Goal: Contribute content: Add original content to the website for others to see

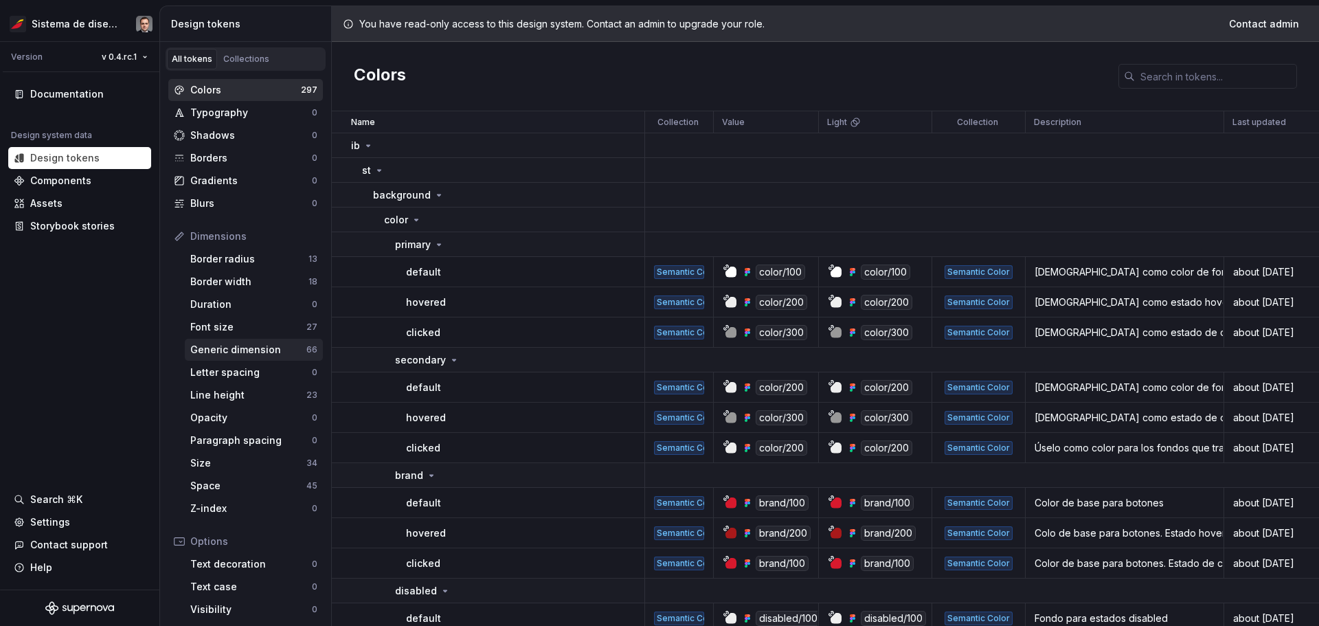
scroll to position [126, 0]
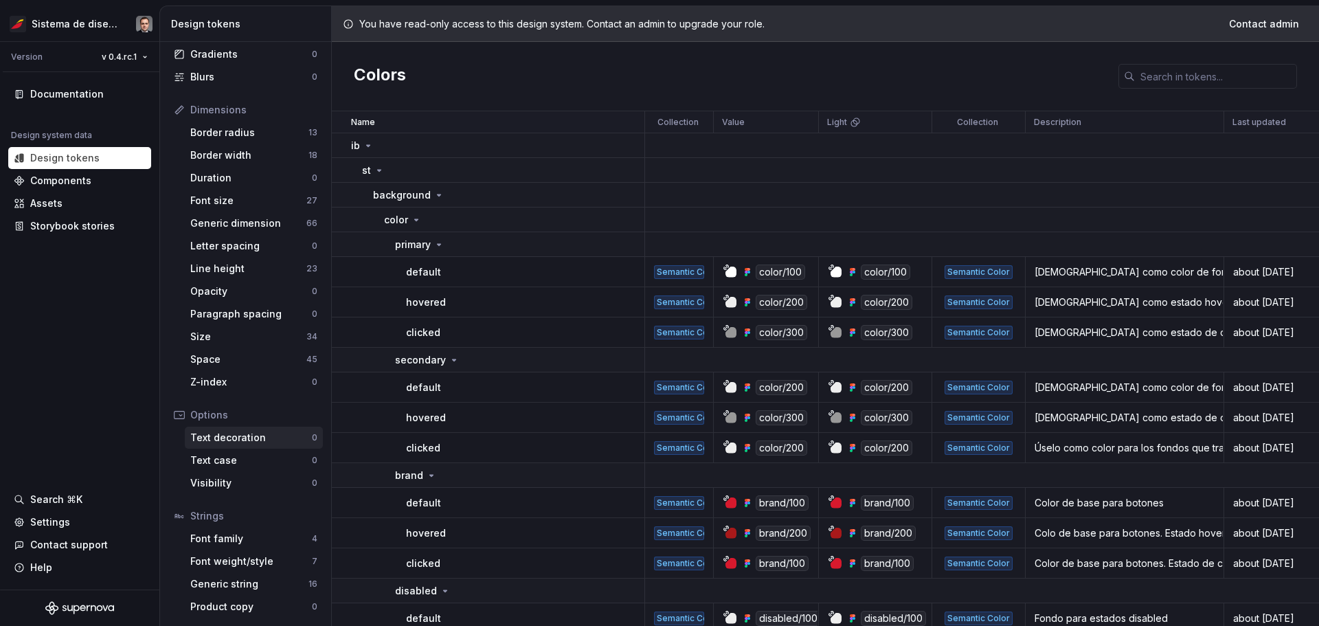
click at [240, 436] on div "Text decoration" at bounding box center [251, 438] width 122 height 14
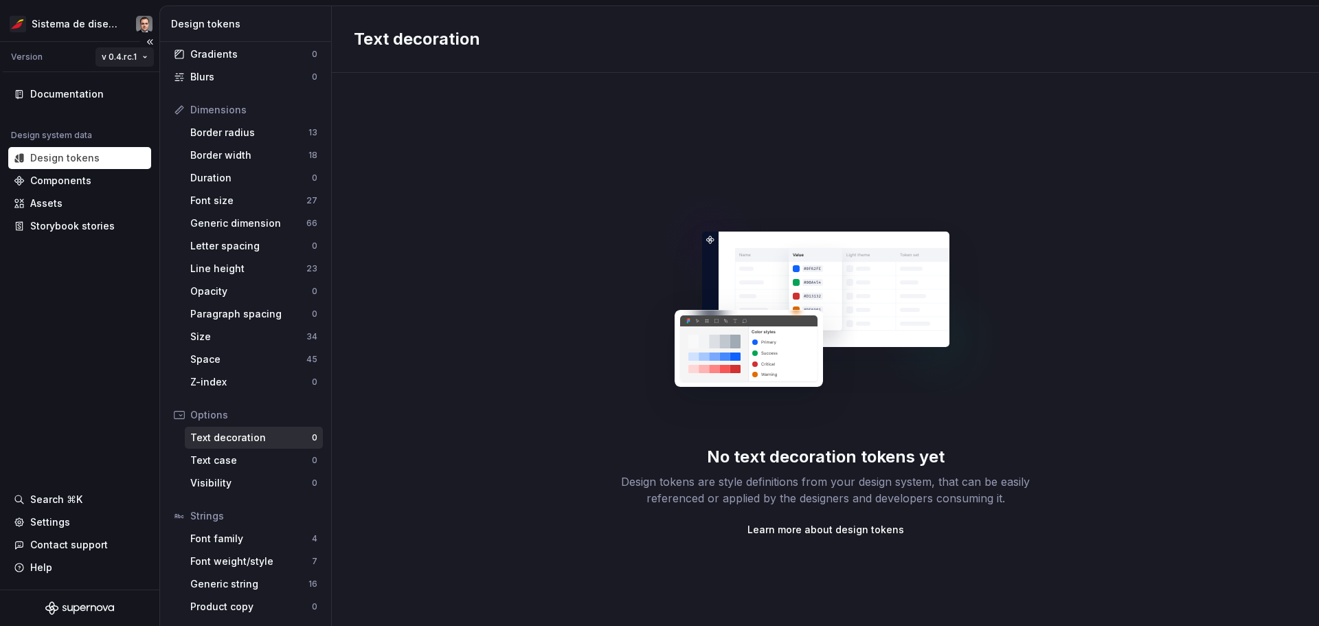
click at [98, 56] on html "Sistema de diseño Iberia Version v 0.4.rc.1 Documentation Design system data De…" at bounding box center [659, 313] width 1319 height 626
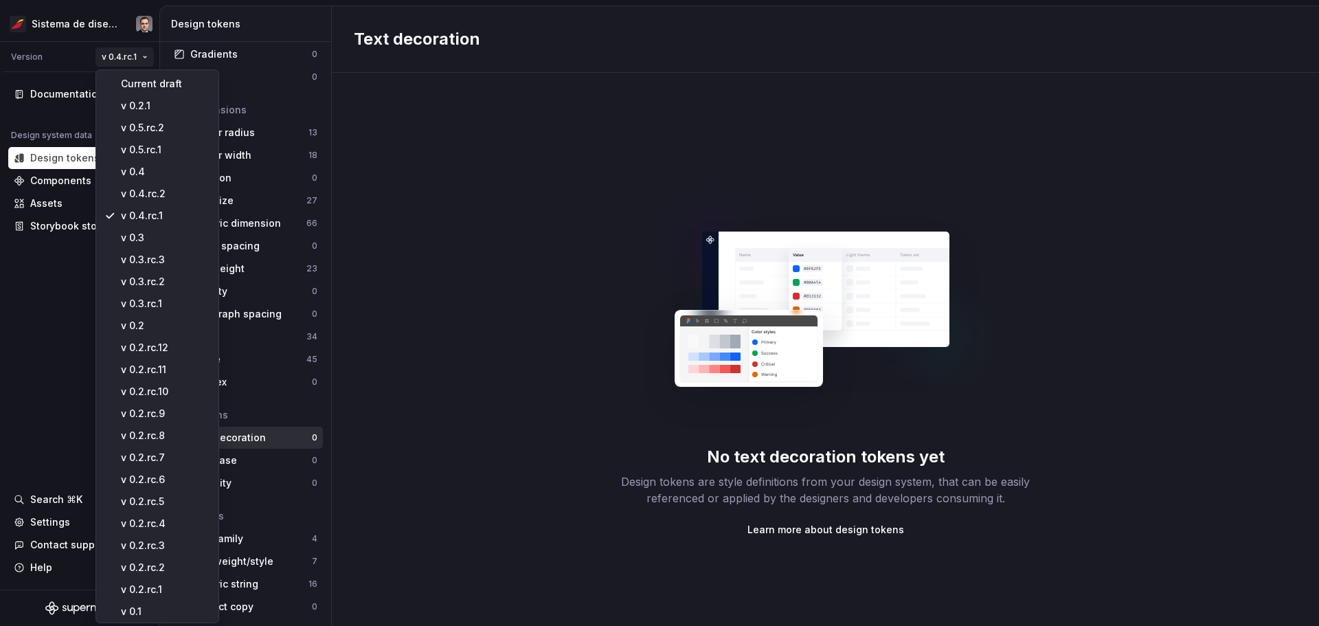
click at [109, 54] on html "Sistema de diseño Iberia Version v 0.4.rc.1 Documentation Design system data De…" at bounding box center [659, 313] width 1319 height 626
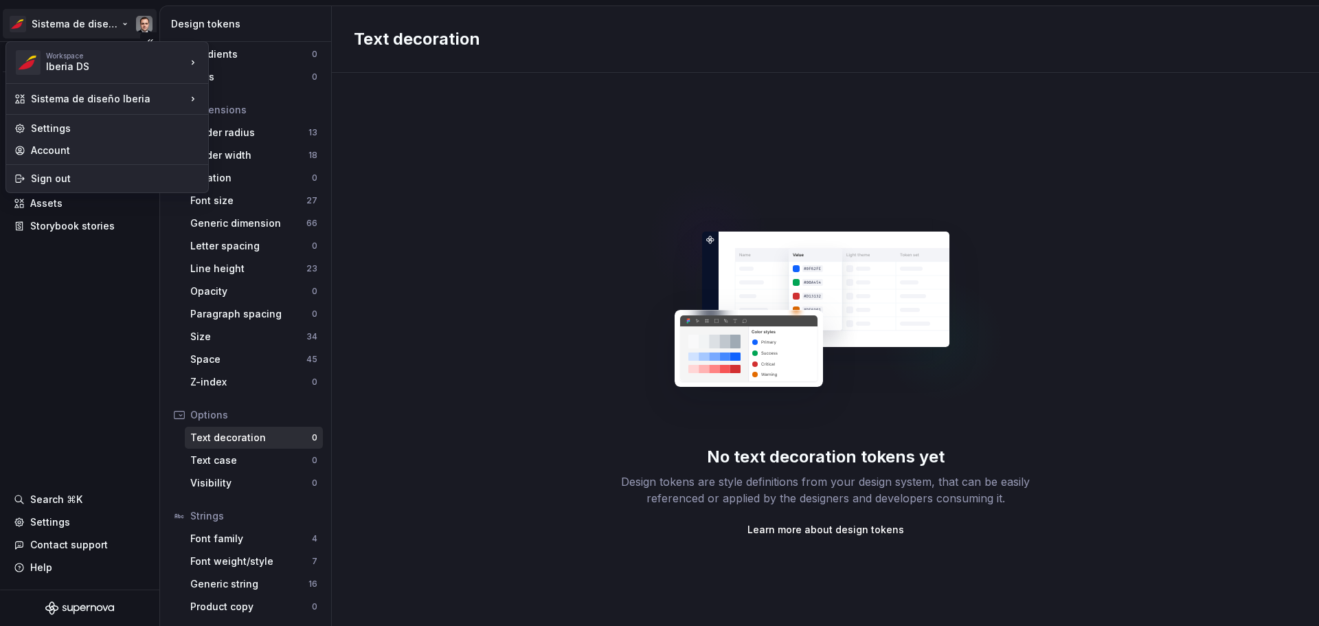
click at [106, 28] on html "Sistema de diseño Iberia Version v 0.4.rc.1 Documentation Design system data De…" at bounding box center [659, 313] width 1319 height 626
click at [100, 95] on div "Sistema de diseño Iberia" at bounding box center [108, 99] width 155 height 14
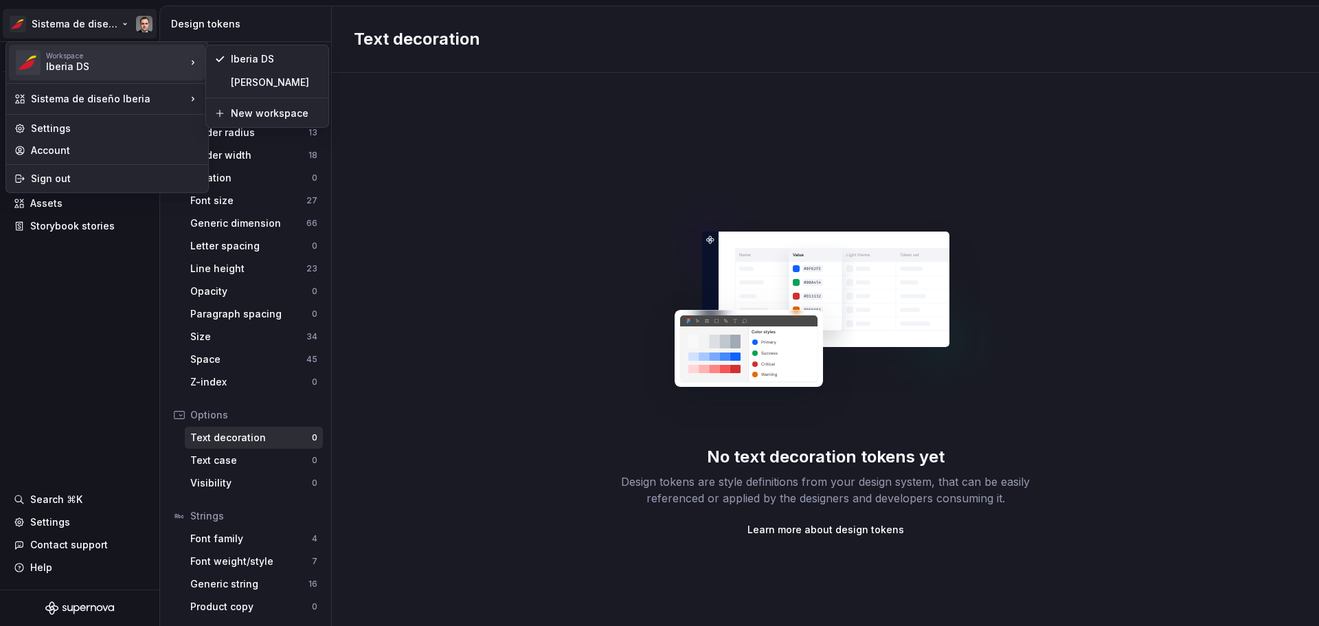
click at [105, 64] on div "Iberia DS" at bounding box center [104, 67] width 117 height 14
click at [253, 80] on div "Julio Pruebas" at bounding box center [275, 83] width 89 height 14
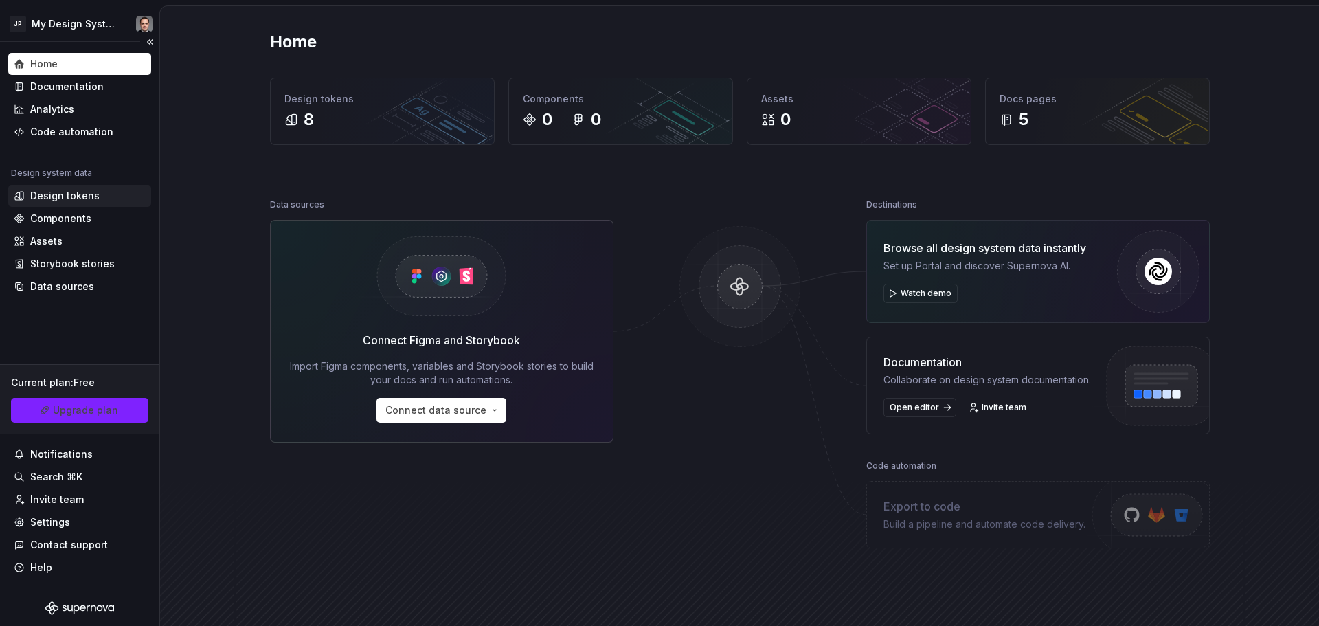
click at [49, 202] on div "Design tokens" at bounding box center [64, 196] width 69 height 14
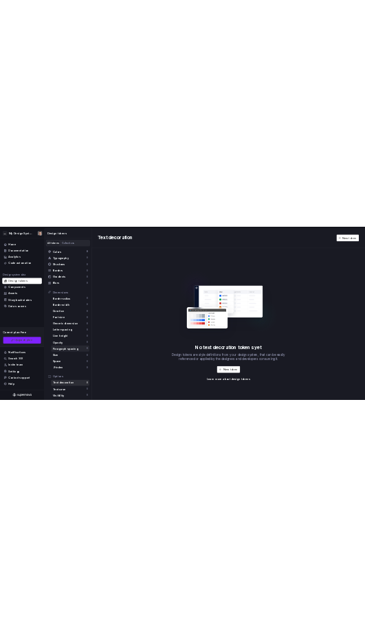
scroll to position [69, 0]
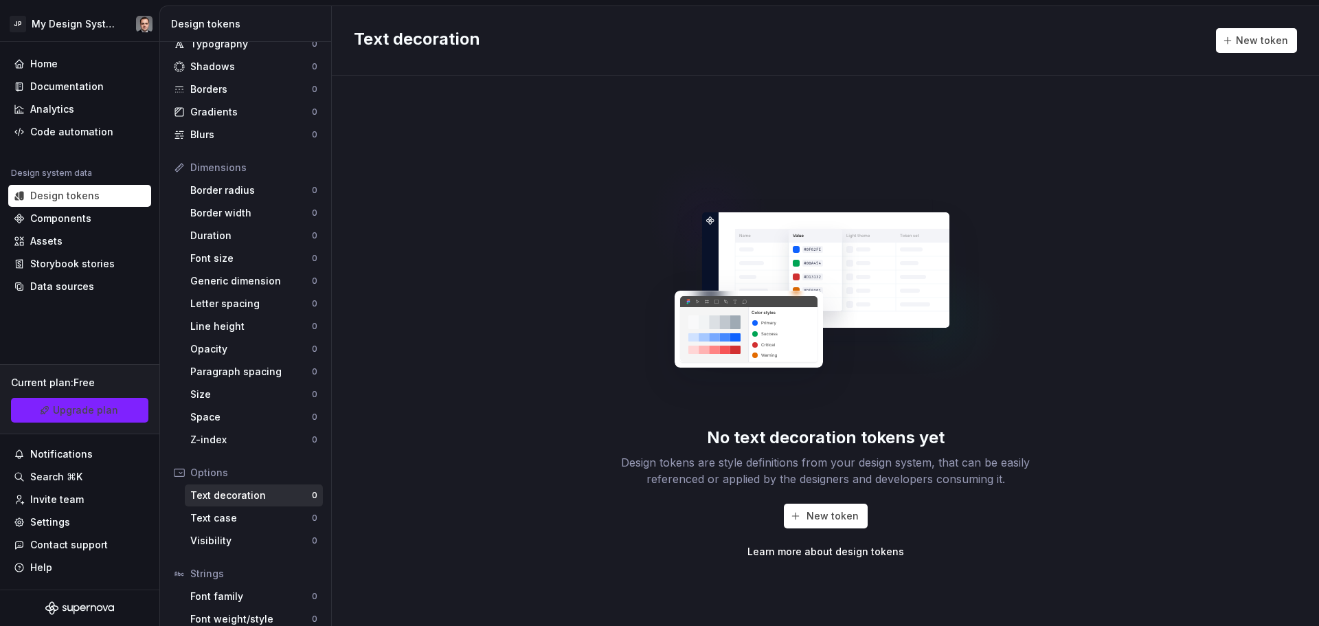
click at [251, 489] on div "Text decoration" at bounding box center [251, 495] width 122 height 14
click at [827, 517] on span "New token" at bounding box center [832, 516] width 52 height 14
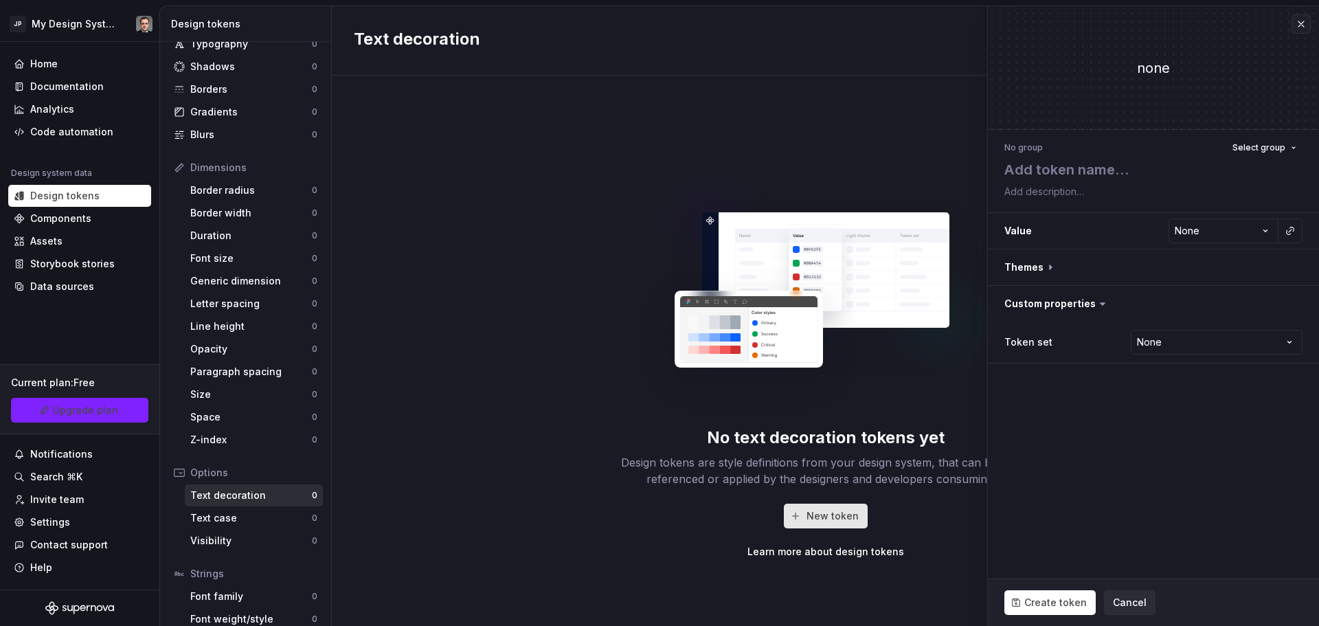
type textarea "*"
click at [1098, 176] on textarea at bounding box center [1151, 169] width 298 height 25
click at [1255, 238] on html "**********" at bounding box center [659, 313] width 1319 height 626
click at [1139, 154] on html "**********" at bounding box center [659, 313] width 1319 height 626
click at [1111, 178] on textarea at bounding box center [1151, 169] width 298 height 25
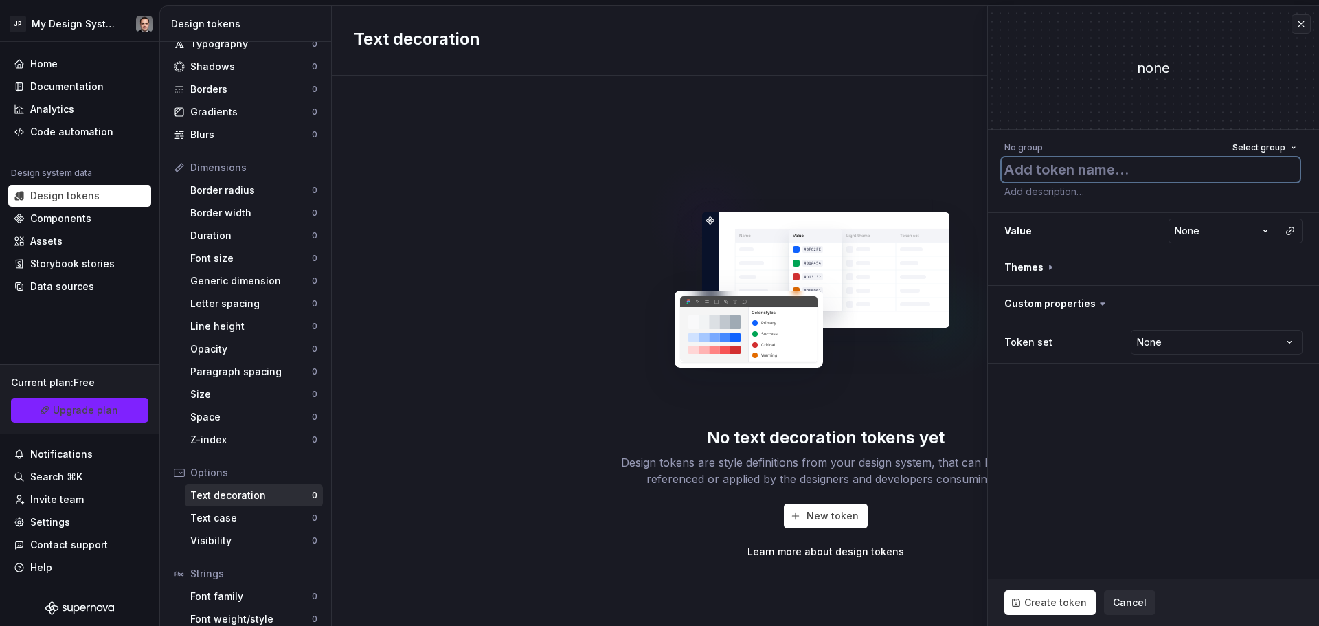
type textarea "J"
type textarea "*"
type textarea "Ju"
type textarea "*"
type textarea "Jul"
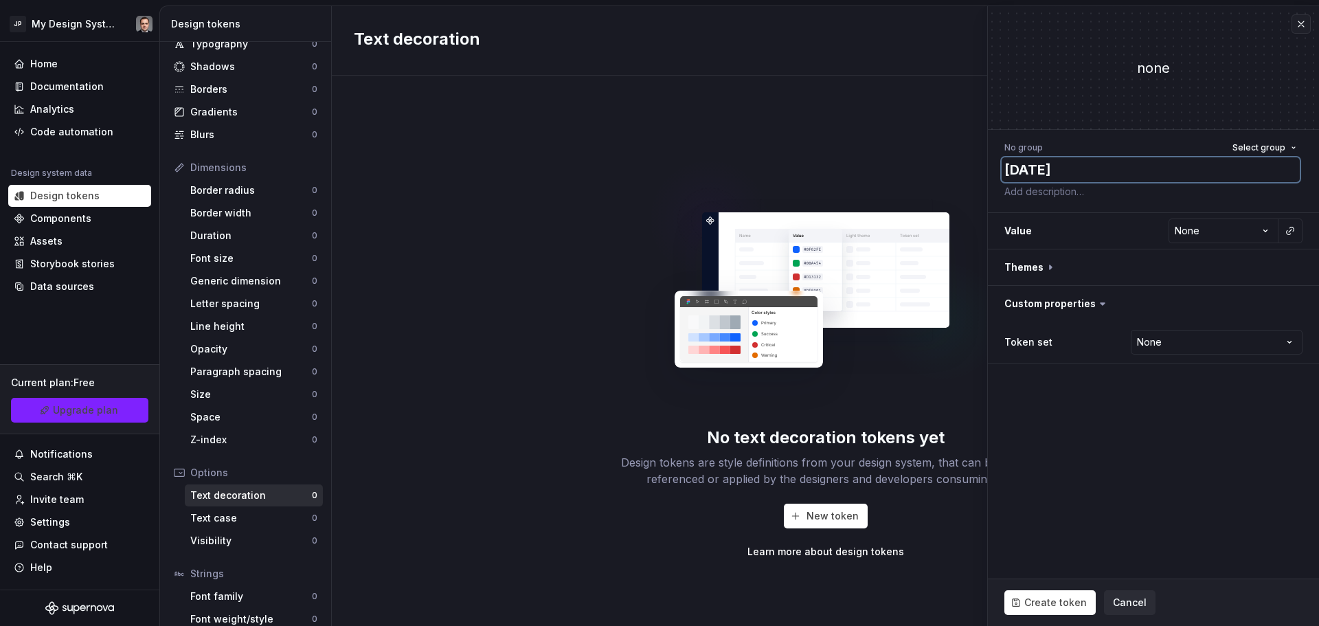
type textarea "*"
type textarea "Juli"
type textarea "*"
type textarea "[PERSON_NAME]"
type textarea "*"
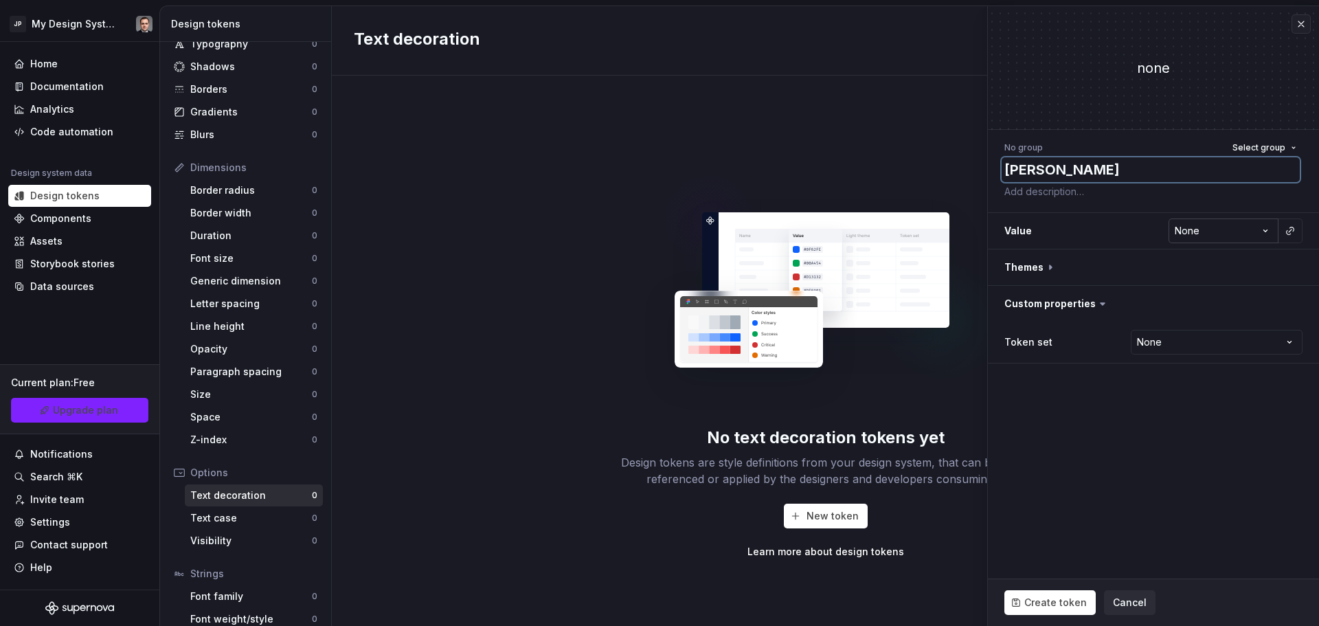
type textarea "[PERSON_NAME]"
click at [1210, 233] on html "**********" at bounding box center [659, 313] width 1319 height 626
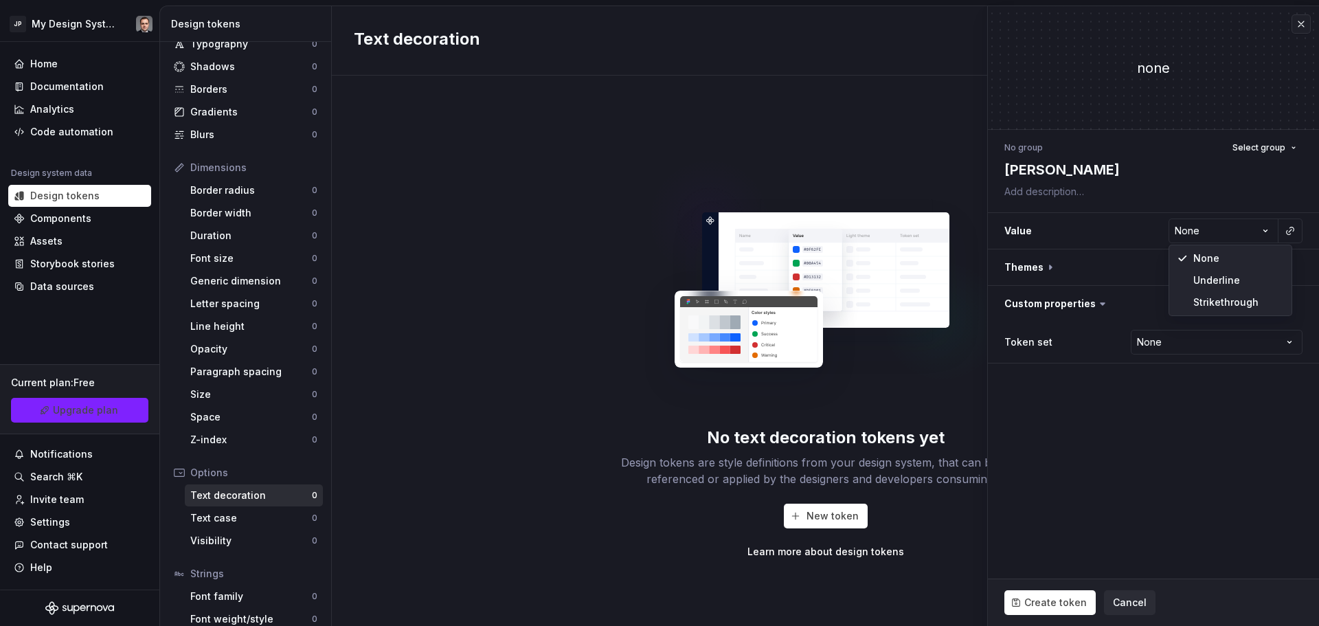
select select "*********"
type textarea "*"
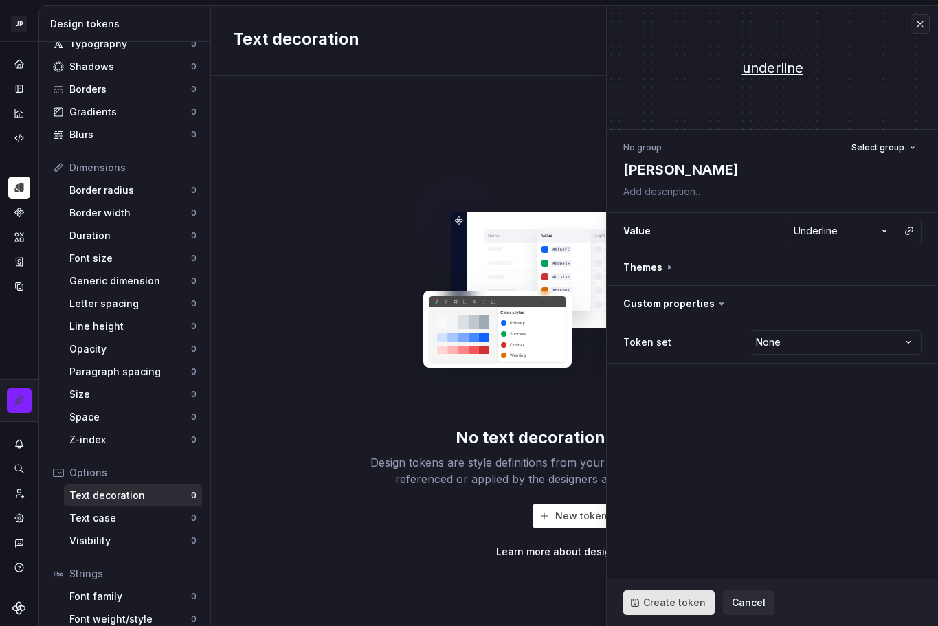
click at [654, 596] on span "Create token" at bounding box center [674, 603] width 63 height 14
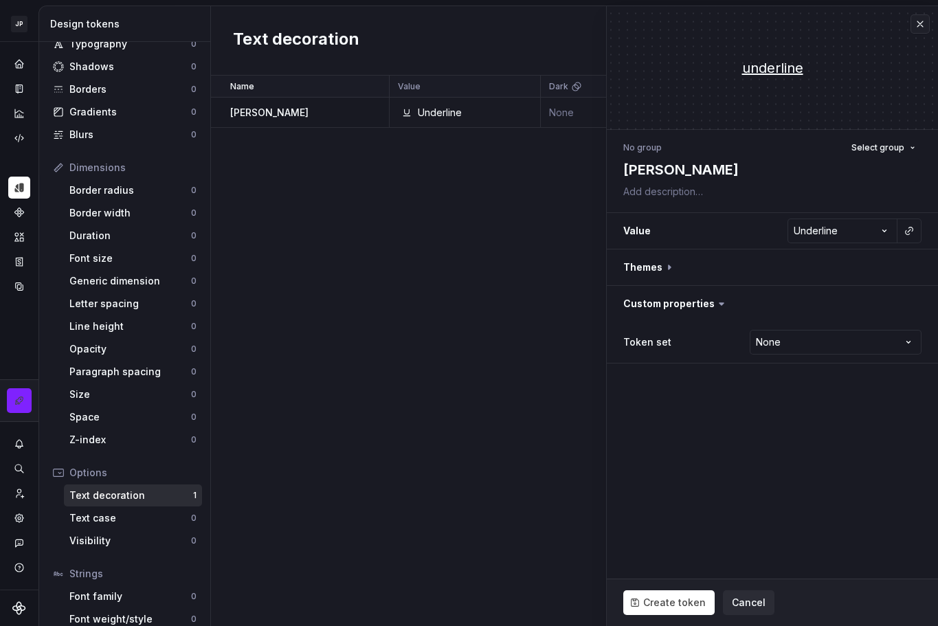
type textarea "*"
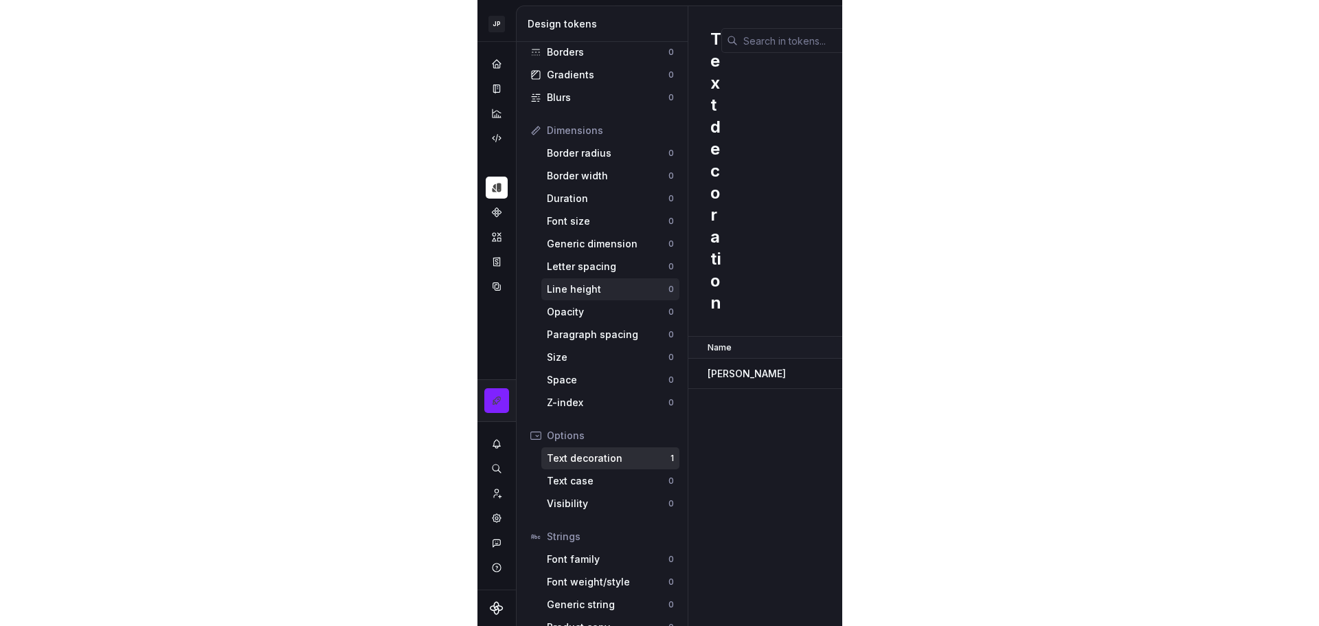
scroll to position [126, 0]
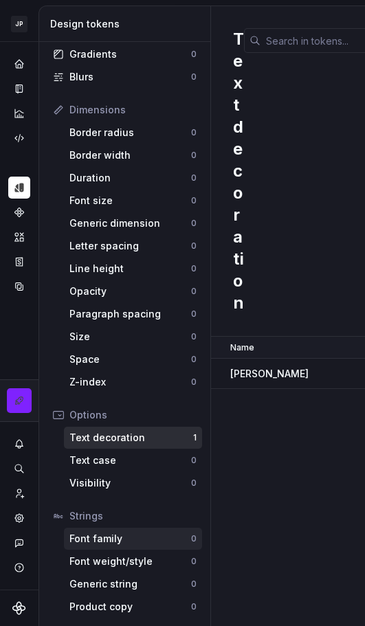
click at [108, 541] on div "Font family" at bounding box center [130, 539] width 122 height 14
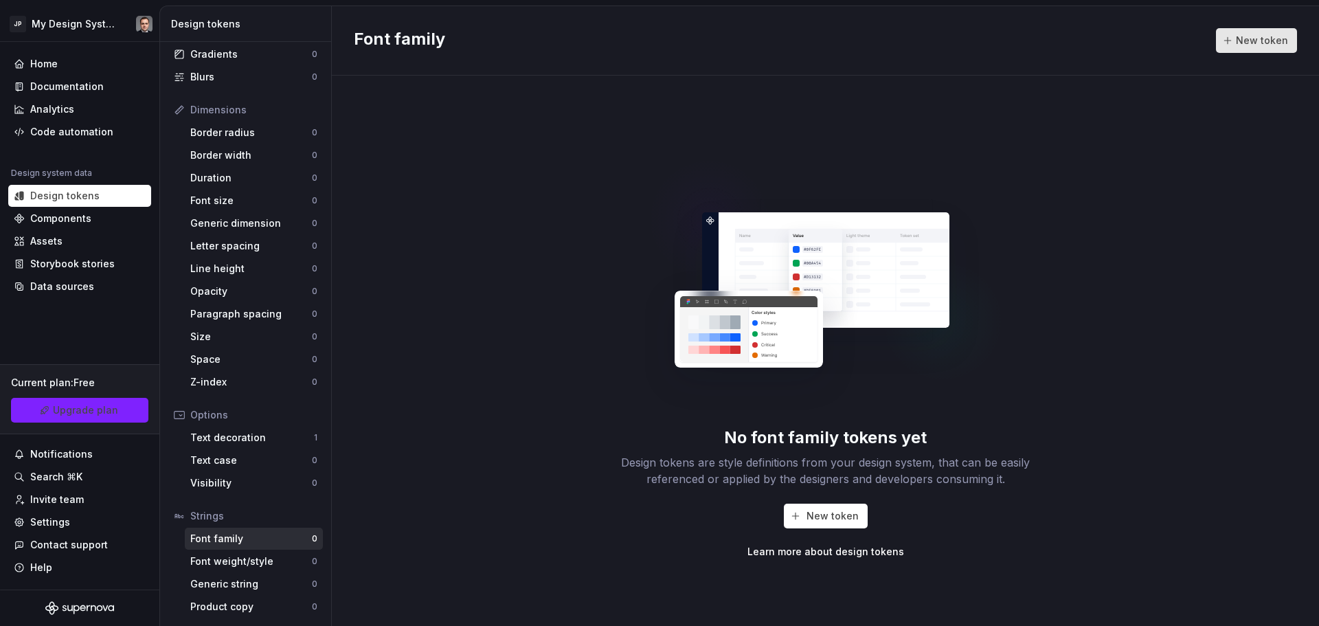
click at [1267, 43] on span "New token" at bounding box center [1262, 41] width 52 height 14
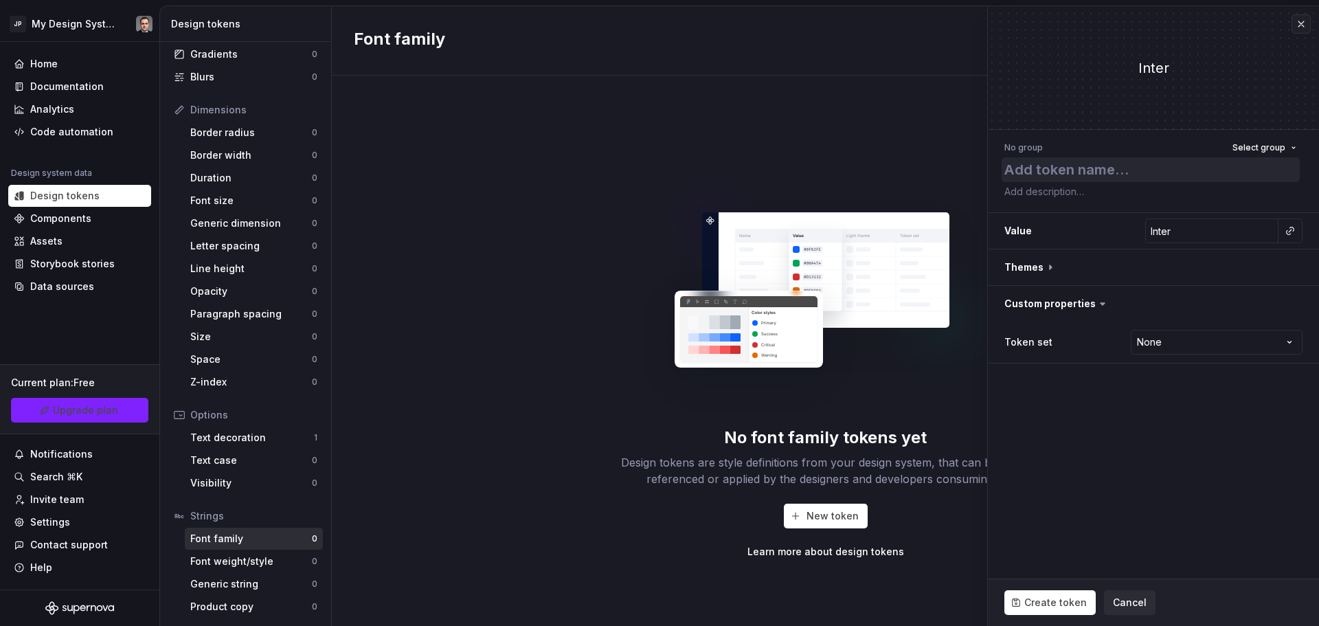
click at [1116, 169] on textarea at bounding box center [1151, 169] width 298 height 25
type textarea "*"
type textarea "j"
type textarea "*"
type textarea "ju"
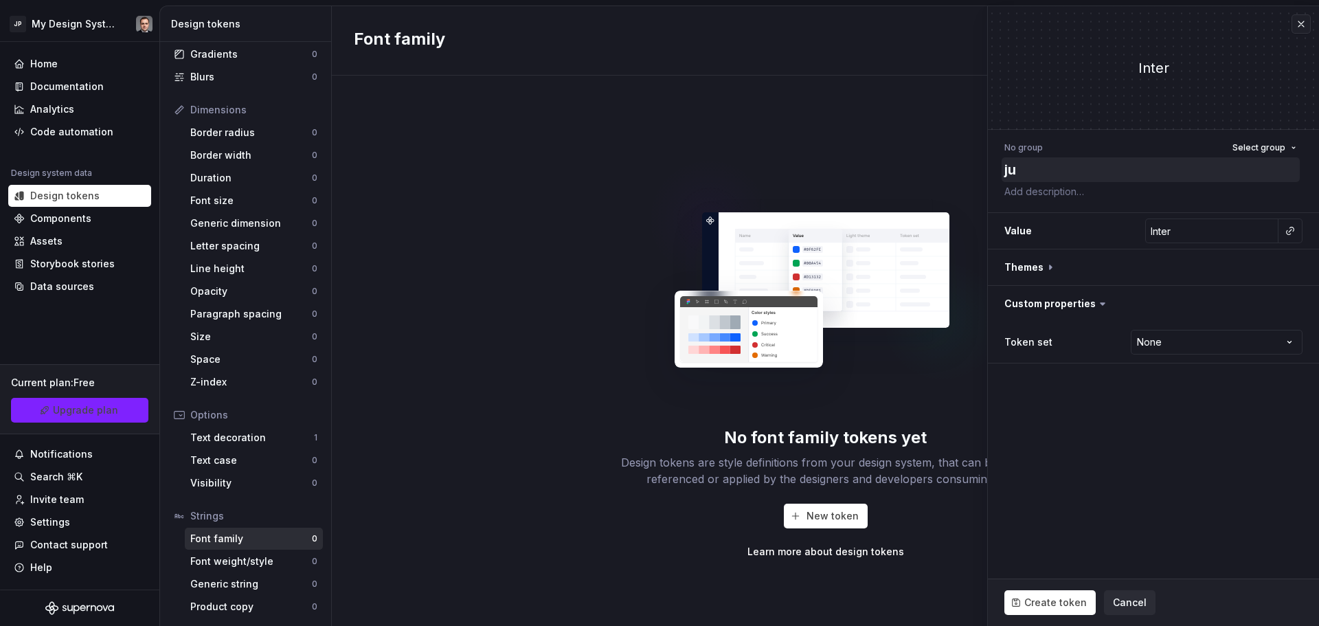
type textarea "*"
type textarea "juli"
type textarea "*"
type textarea "[PERSON_NAME]"
click at [1242, 227] on input "Inter" at bounding box center [1211, 230] width 133 height 25
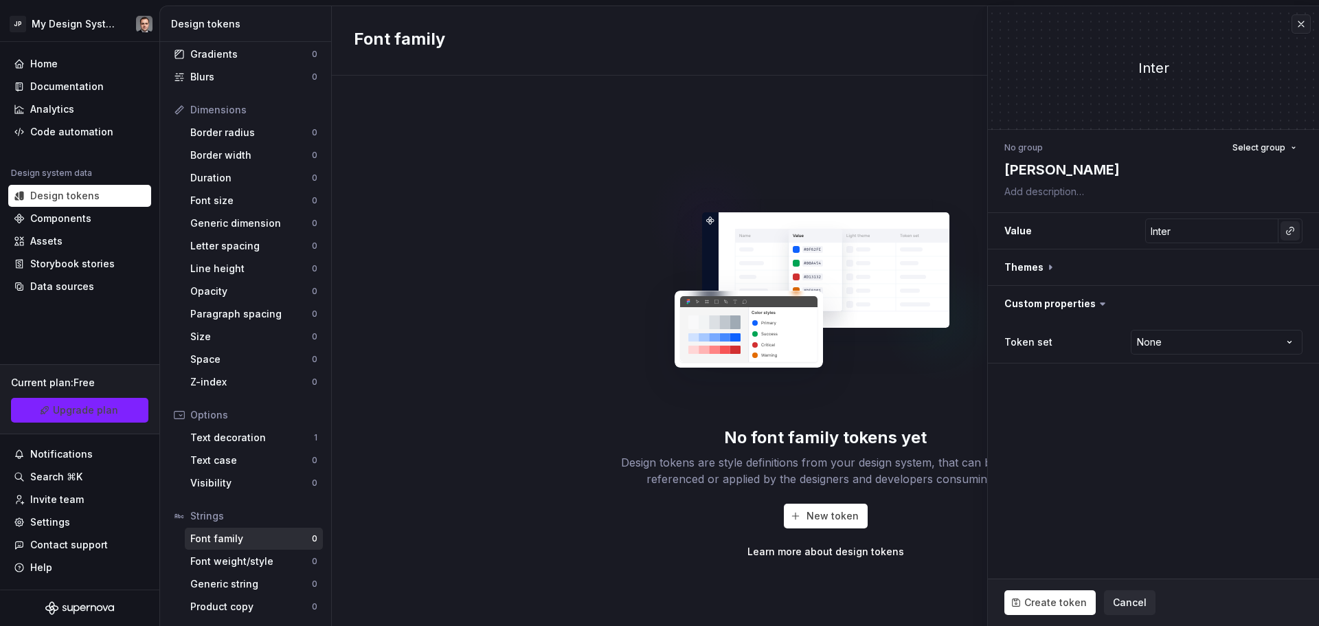
click at [1280, 230] on button "button" at bounding box center [1289, 230] width 19 height 19
click at [1208, 234] on html "JP My Design System Home Documentation Analytics Code automation Design system …" at bounding box center [659, 313] width 1319 height 626
click at [1048, 265] on button "button" at bounding box center [1153, 267] width 331 height 36
click at [1078, 297] on div "Dark" at bounding box center [1072, 303] width 137 height 14
click at [1000, 307] on div "Dark" at bounding box center [1153, 303] width 331 height 36
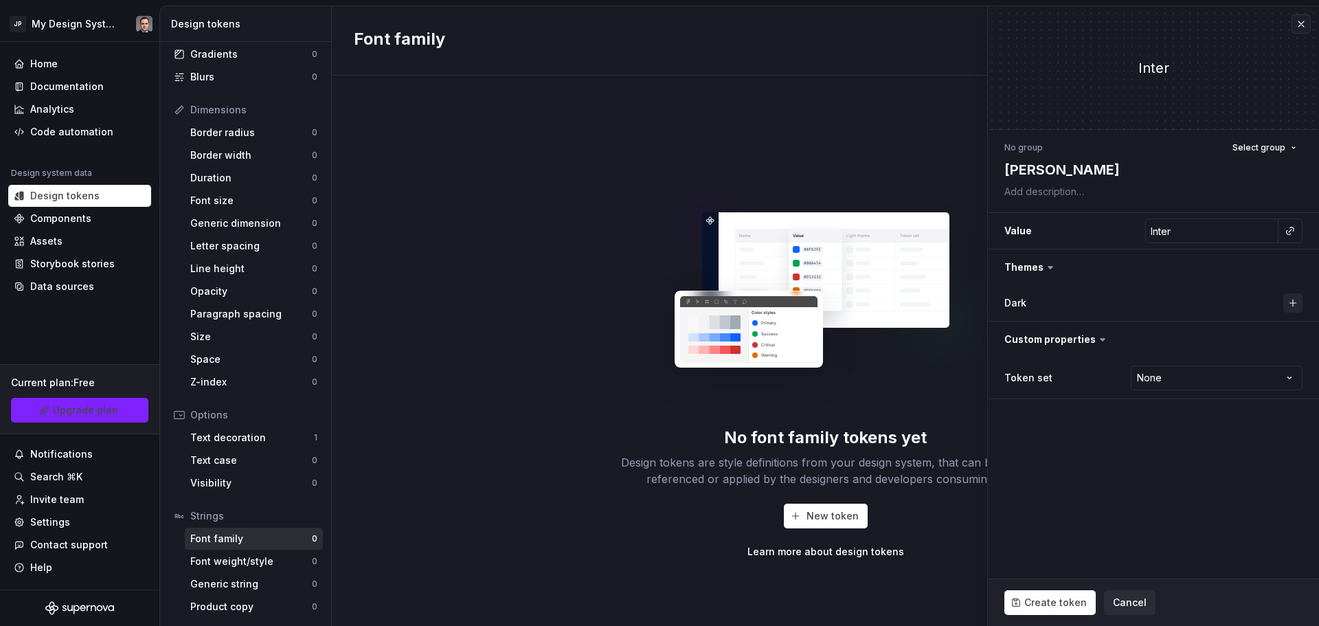
click at [1300, 301] on button "button" at bounding box center [1292, 302] width 19 height 19
click at [1204, 300] on button "button" at bounding box center [1200, 303] width 25 height 25
click at [1287, 306] on button "button" at bounding box center [1292, 302] width 19 height 19
type textarea "*"
click at [1292, 304] on button "button" at bounding box center [1289, 302] width 19 height 19
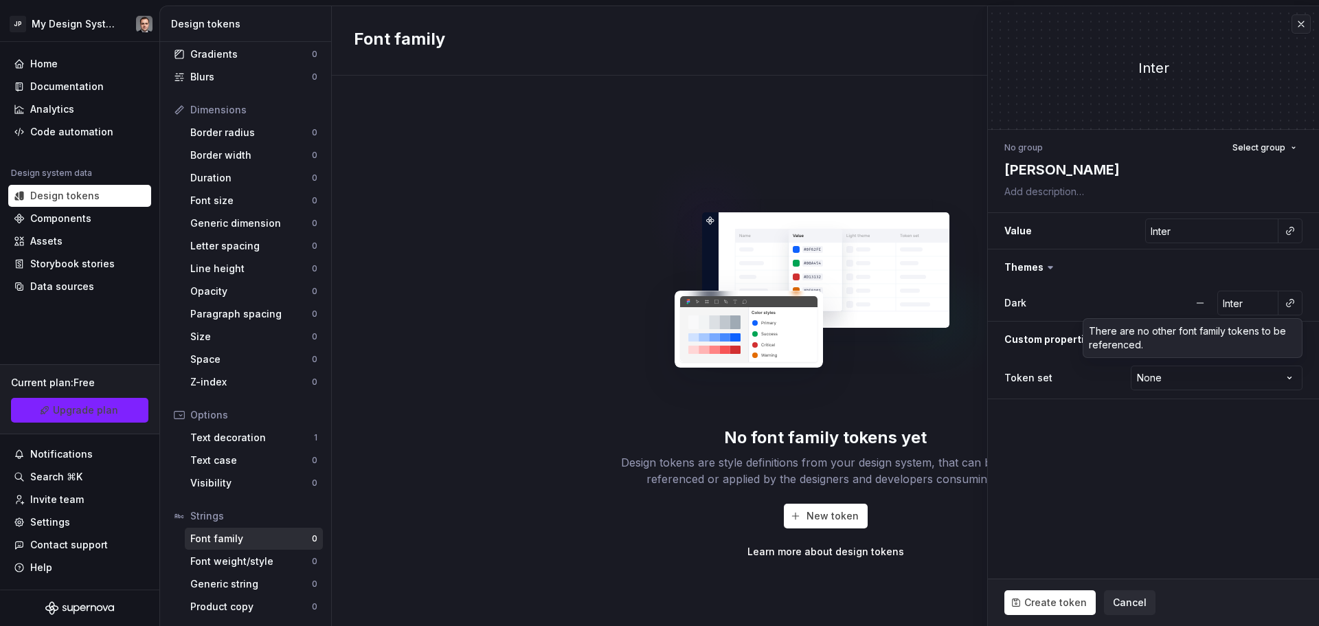
click at [1120, 277] on html "JP My Design System Home Documentation Analytics Code automation Design system …" at bounding box center [659, 313] width 1319 height 626
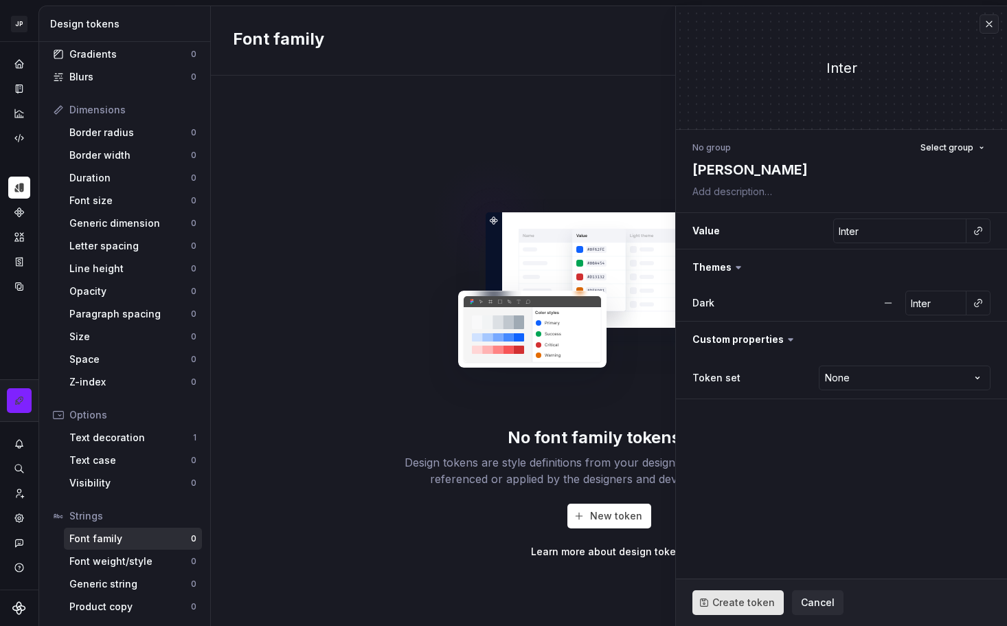
click at [733, 599] on span "Create token" at bounding box center [743, 603] width 63 height 14
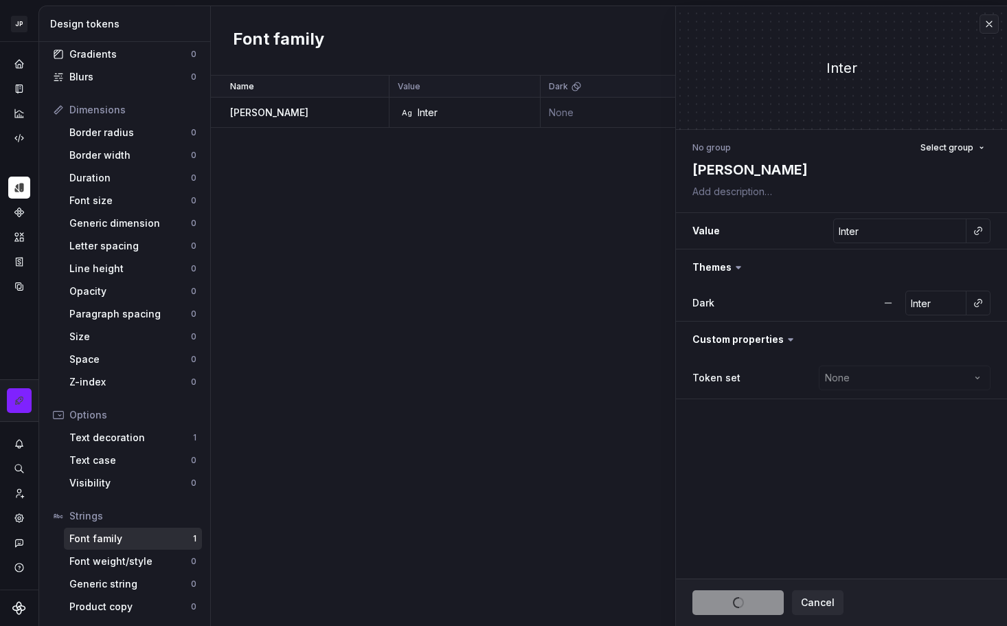
type textarea "*"
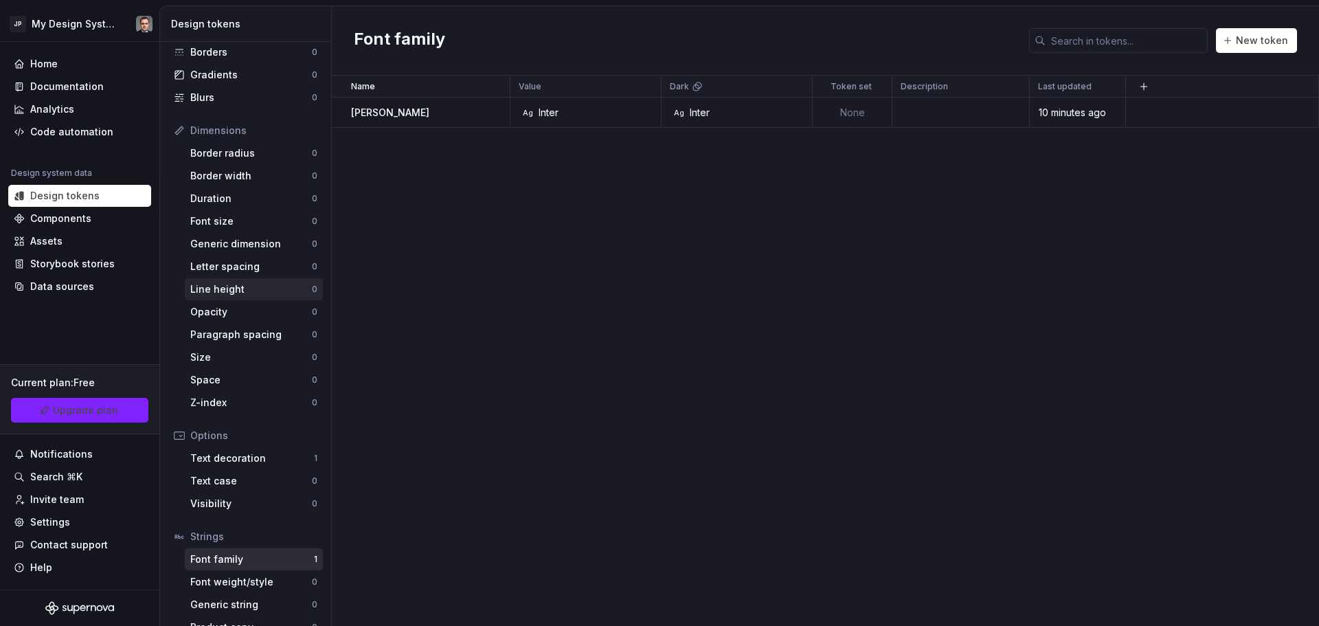
scroll to position [126, 0]
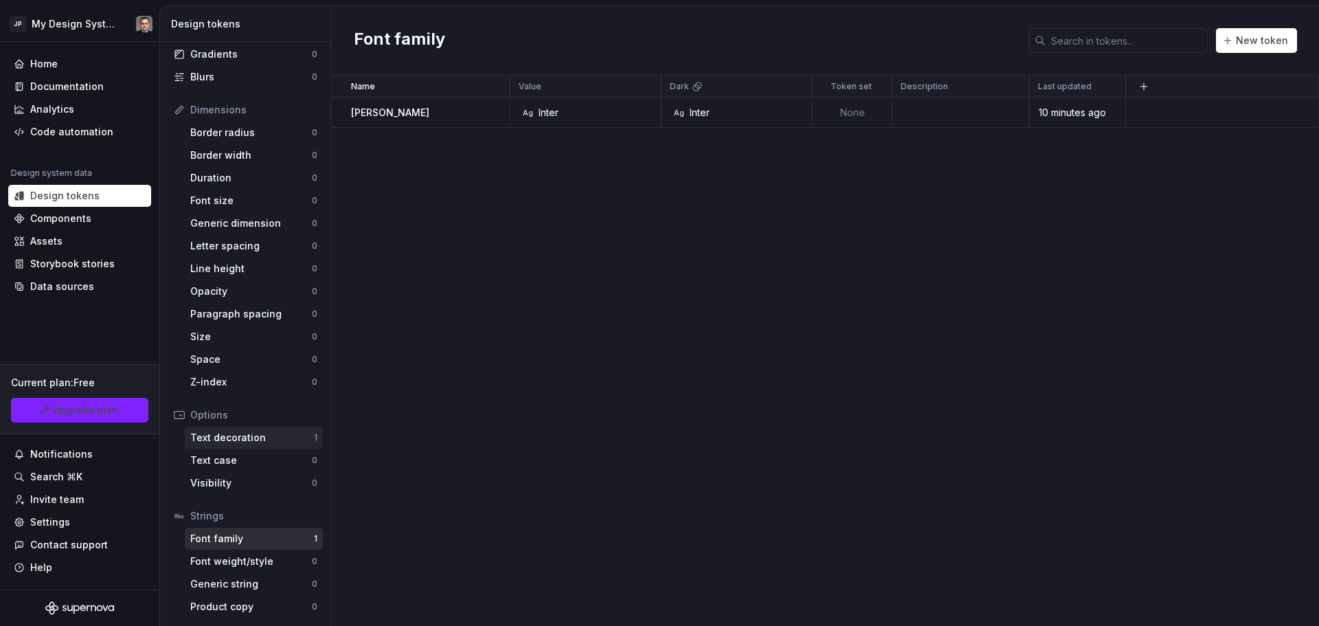
click at [240, 434] on div "Text decoration" at bounding box center [252, 438] width 124 height 14
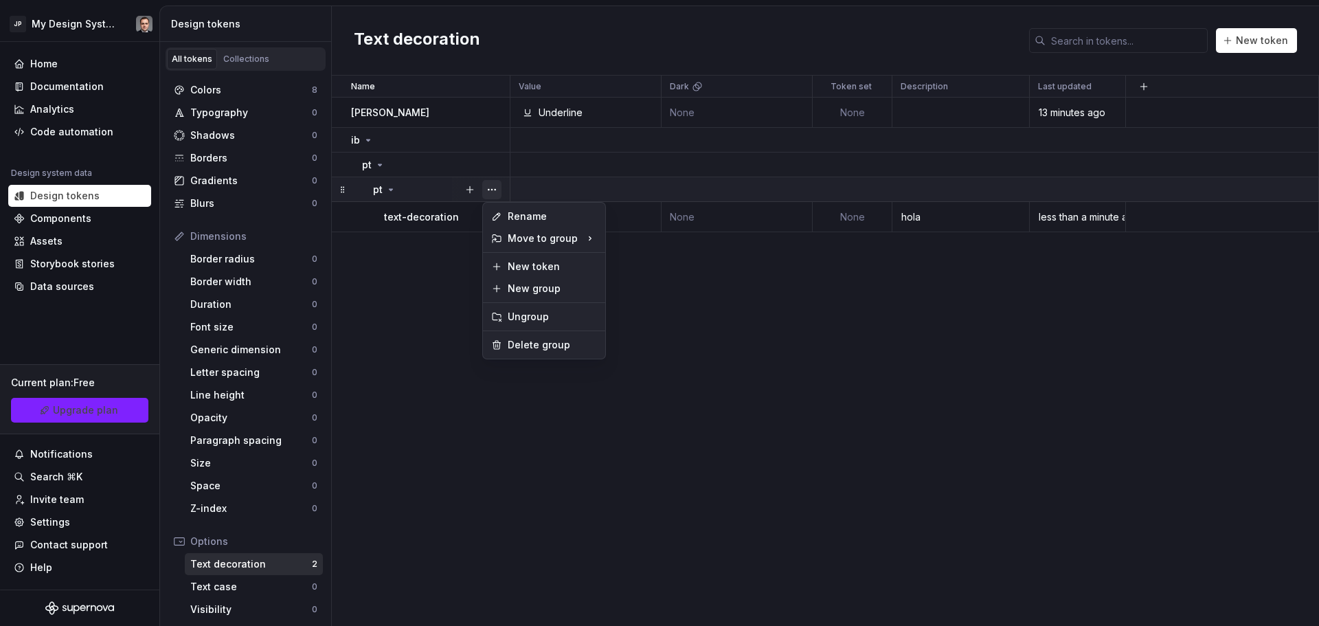
click at [499, 188] on button "button" at bounding box center [491, 189] width 19 height 19
click at [446, 302] on html "JP My Design System Home Documentation Analytics Code automation Design system …" at bounding box center [659, 313] width 1319 height 626
